Goal: Transaction & Acquisition: Purchase product/service

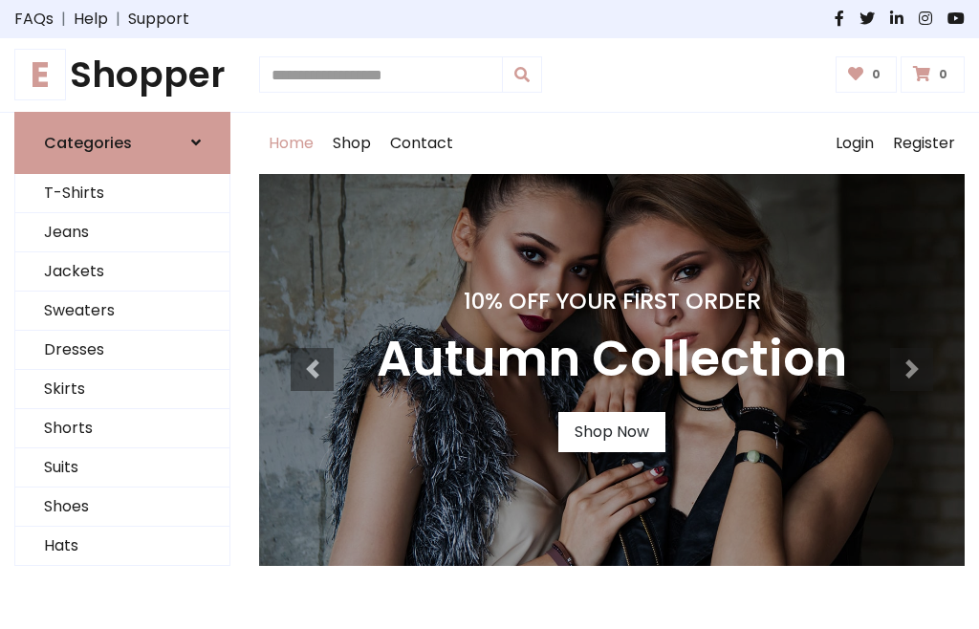
click at [490, 315] on h4 "10% Off Your First Order" at bounding box center [612, 301] width 470 height 27
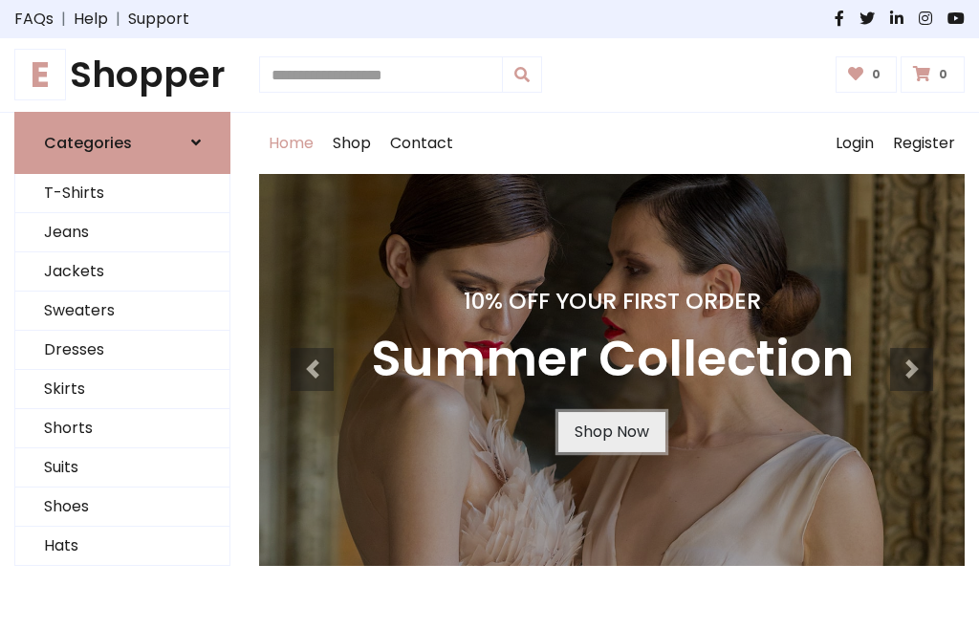
click at [611, 431] on link "Shop Now" at bounding box center [611, 432] width 107 height 40
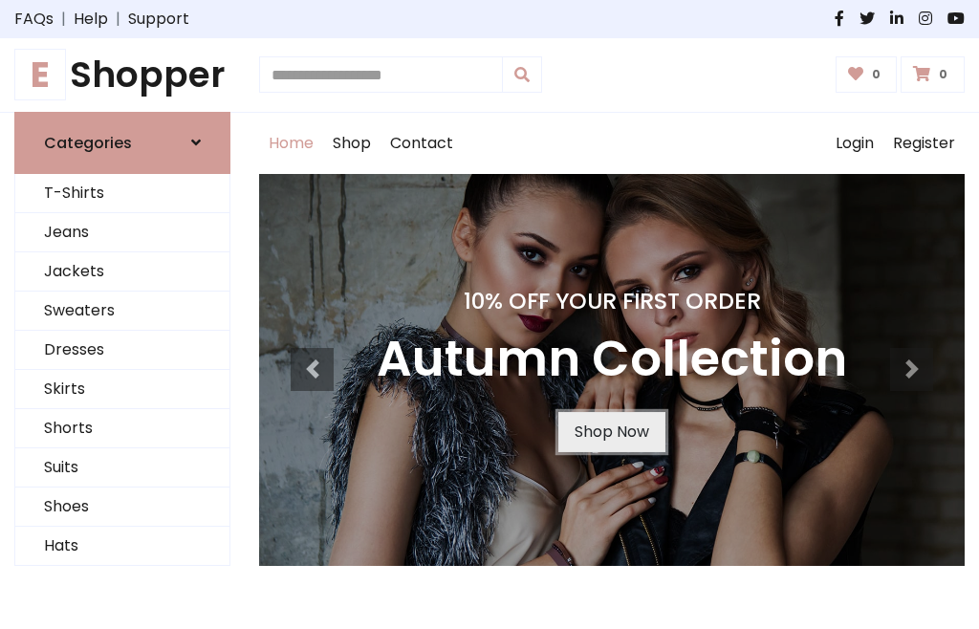
click at [611, 431] on link "Shop Now" at bounding box center [611, 432] width 107 height 40
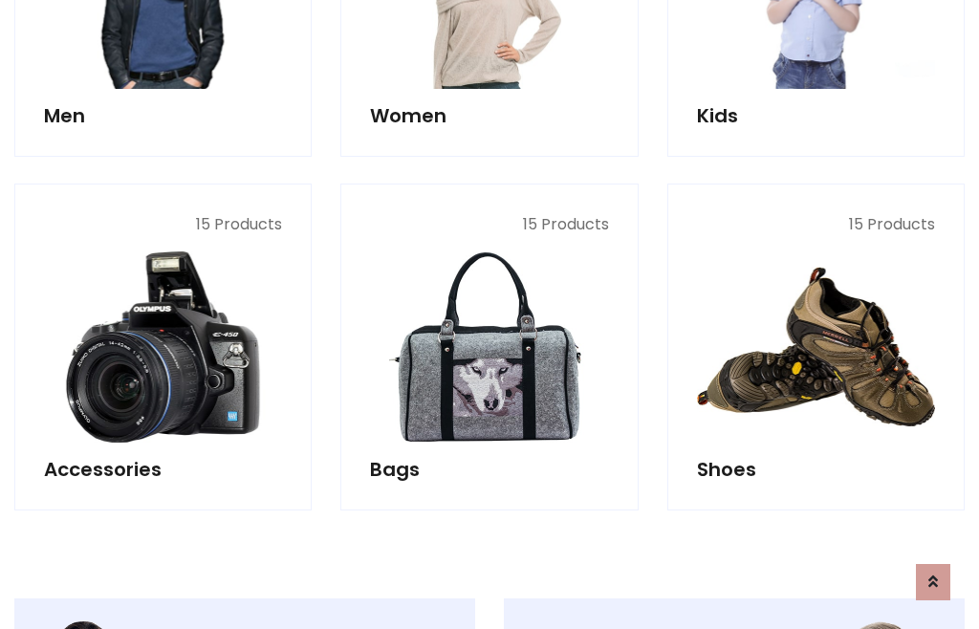
scroll to position [1907, 0]
